Goal: Task Accomplishment & Management: Manage account settings

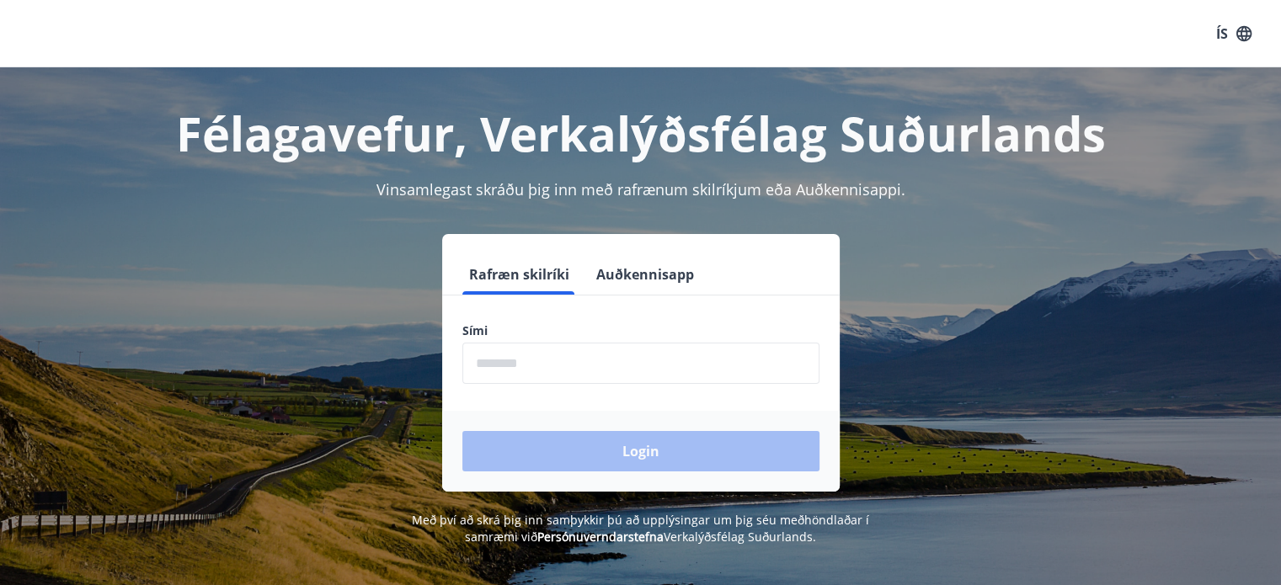
click at [653, 275] on button "Auðkennisapp" at bounding box center [645, 274] width 111 height 40
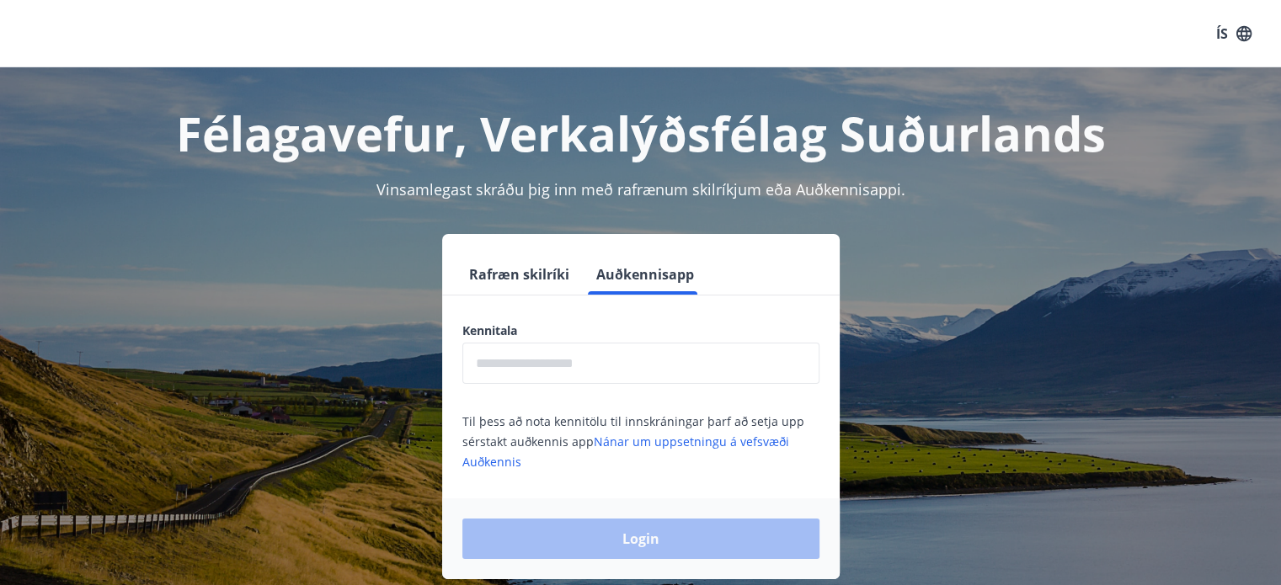
click at [643, 359] on input "text" at bounding box center [640, 363] width 357 height 41
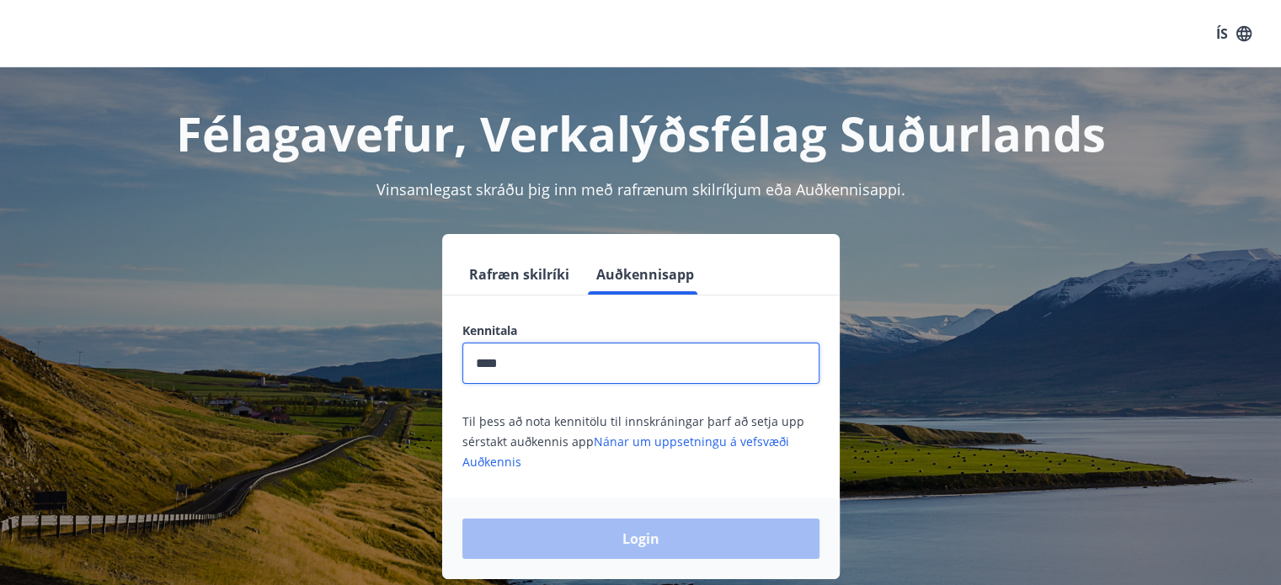
click at [643, 359] on input "****" at bounding box center [640, 363] width 357 height 41
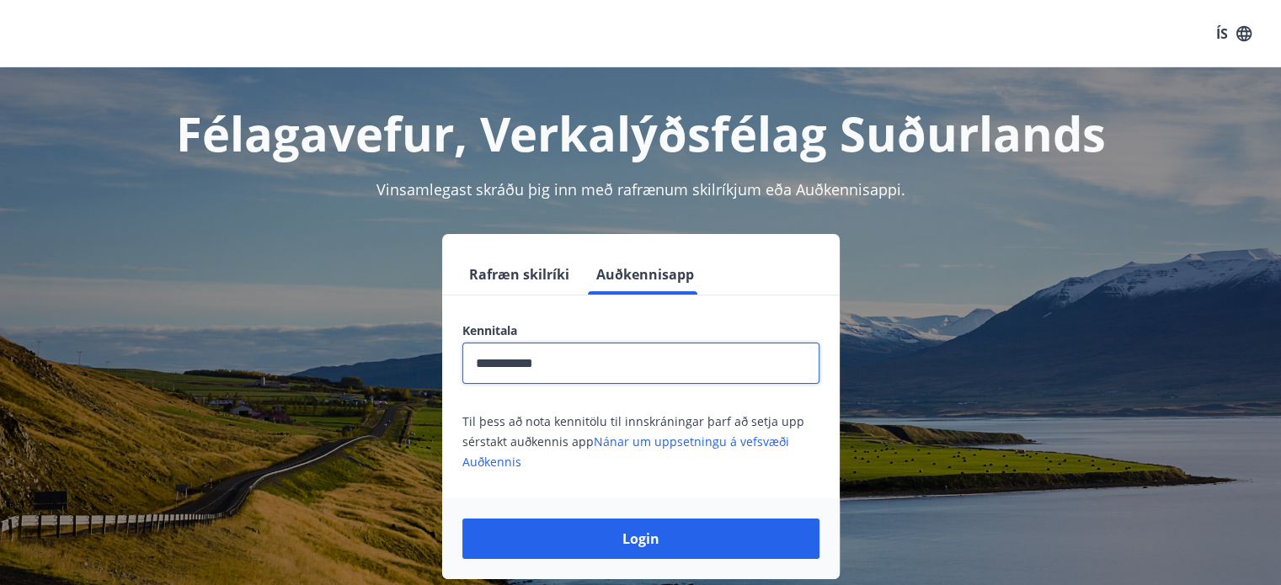
type input "**********"
click at [462, 519] on button "Login" at bounding box center [640, 539] width 357 height 40
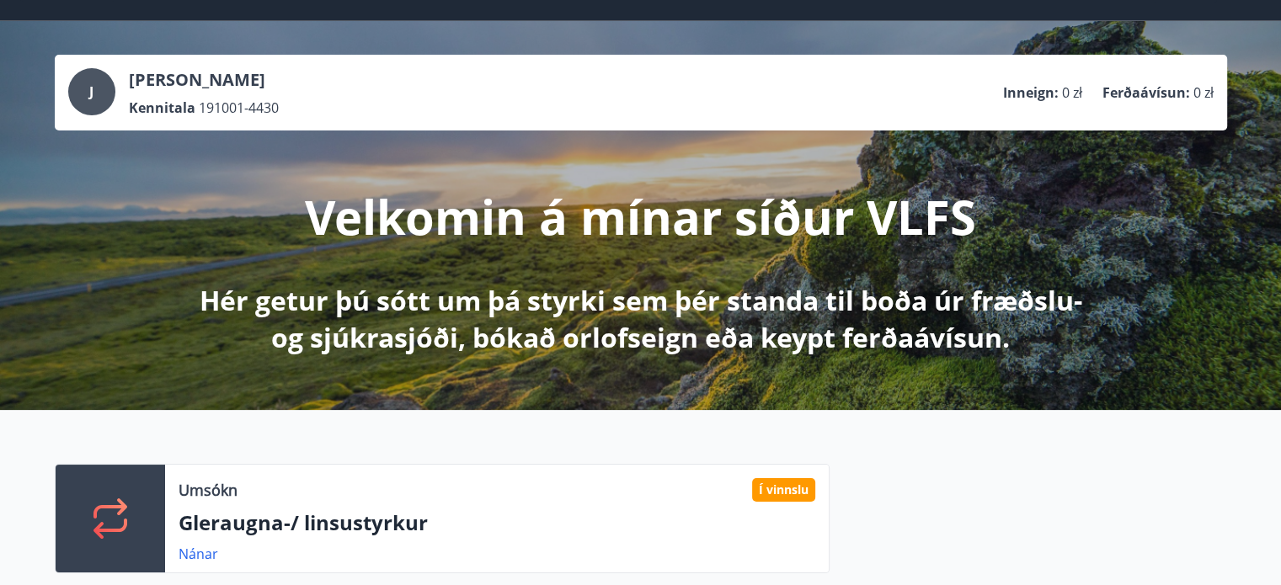
scroll to position [3, 0]
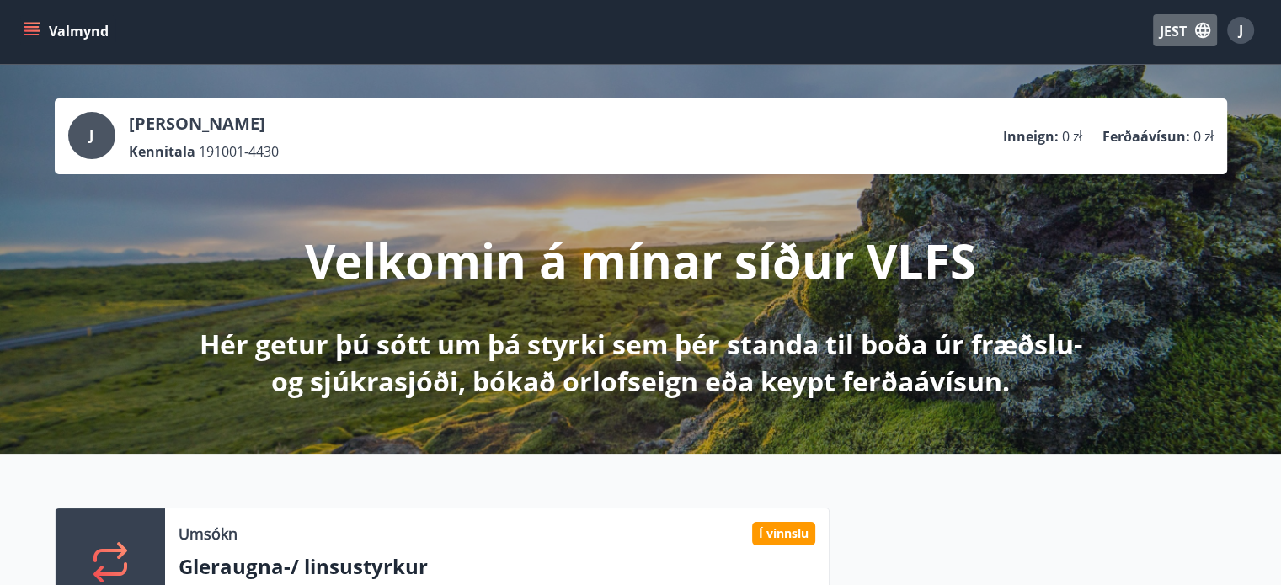
click at [1198, 36] on icon "button" at bounding box center [1202, 30] width 15 height 15
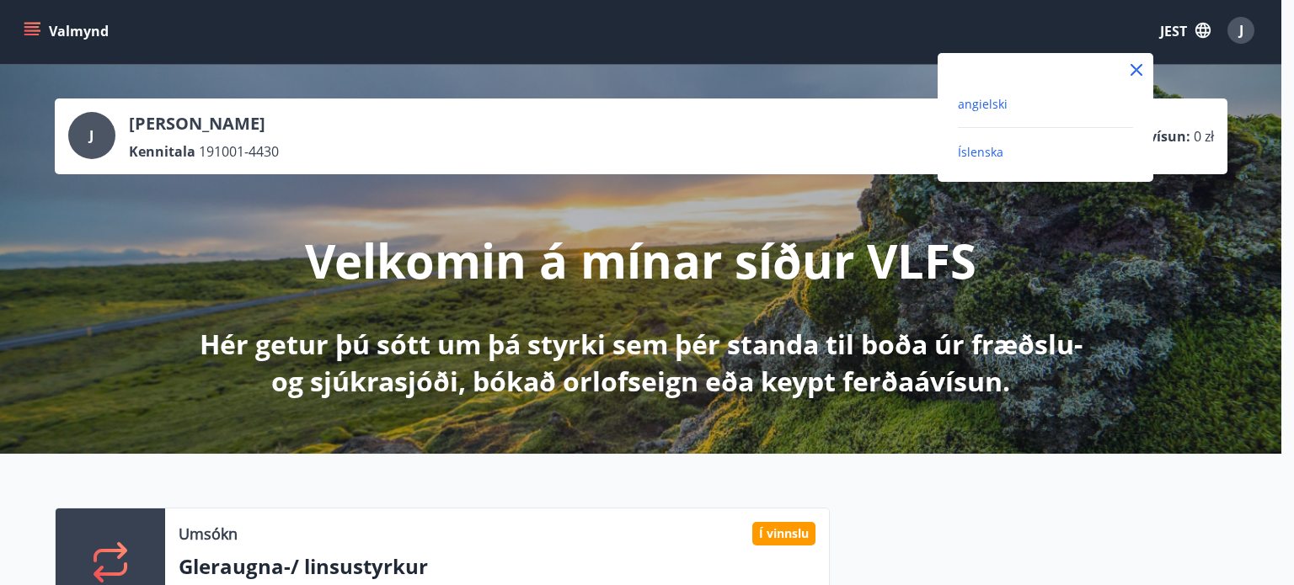
click at [984, 107] on font "angielski" at bounding box center [983, 104] width 50 height 16
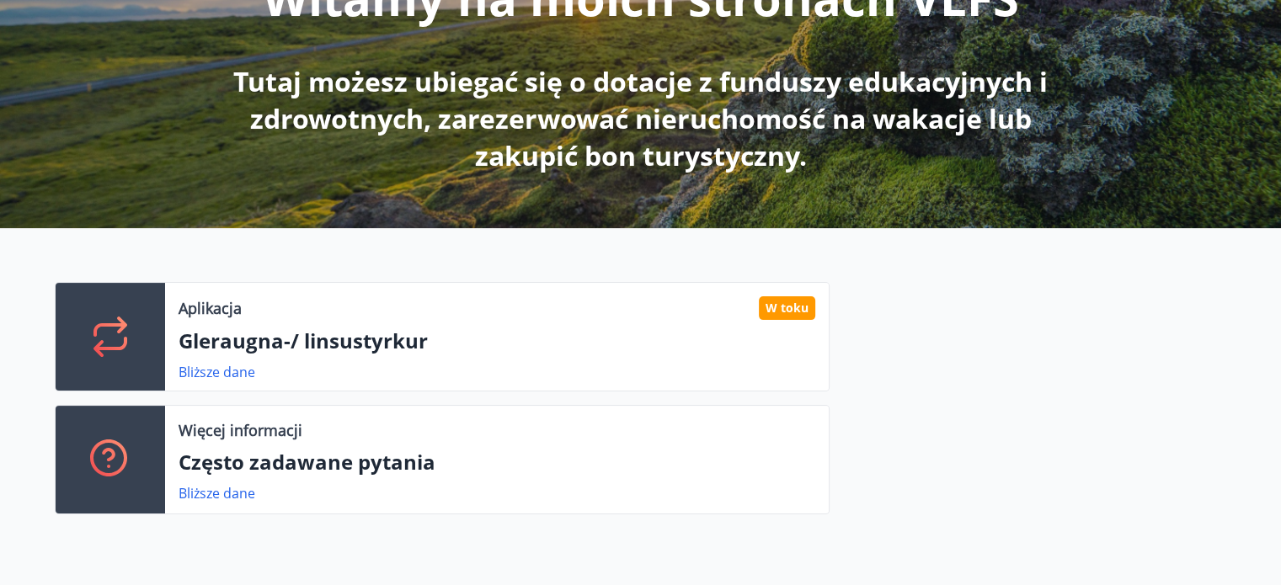
scroll to position [269, 0]
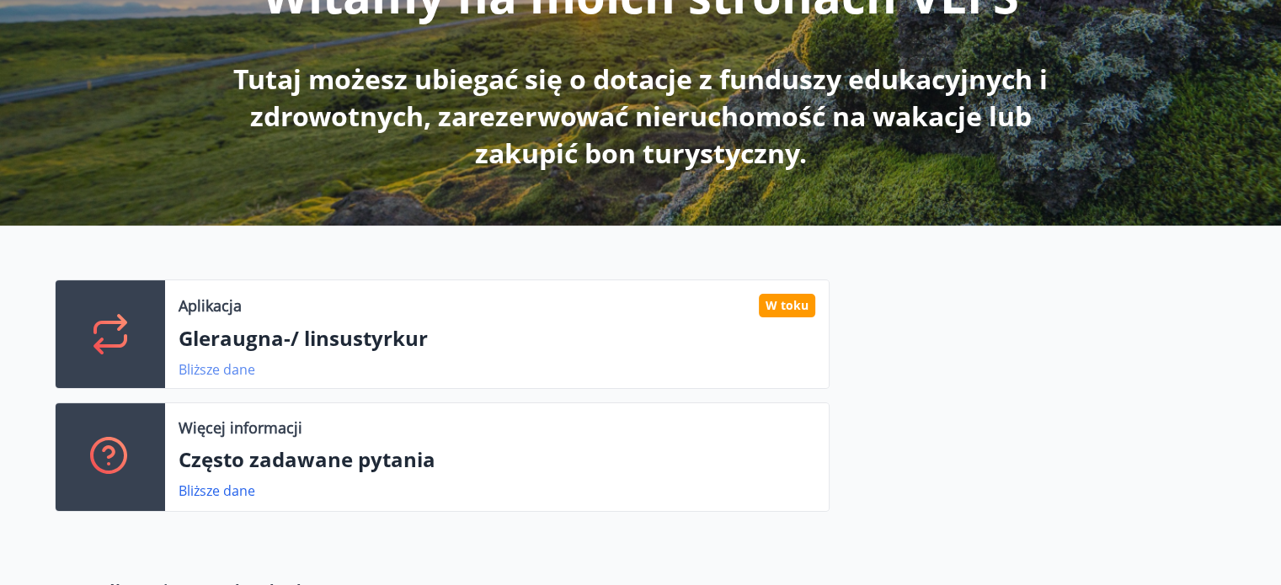
click at [232, 374] on font "Bliższe dane" at bounding box center [217, 369] width 77 height 19
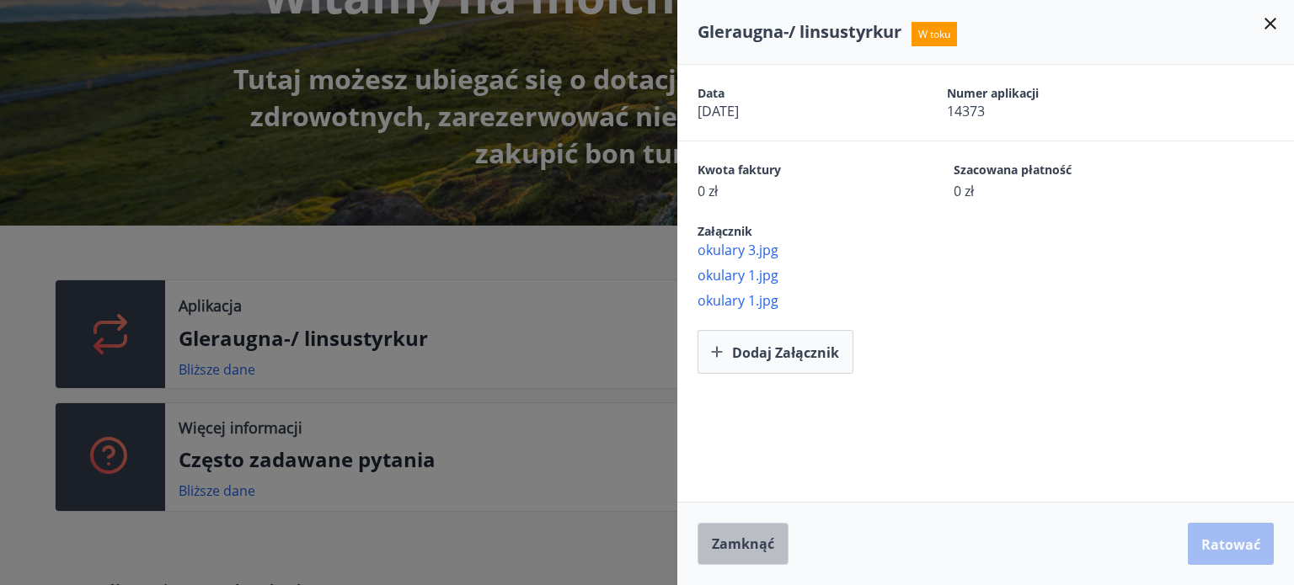
click at [718, 537] on font "Zamknąć" at bounding box center [743, 544] width 62 height 19
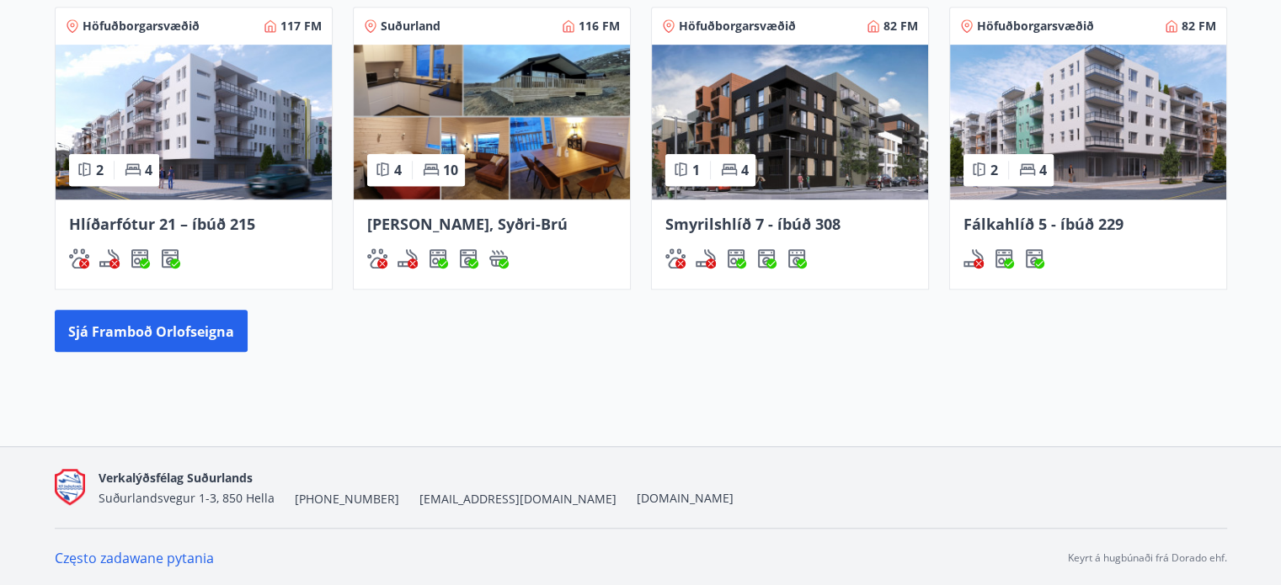
scroll to position [0, 0]
